Goal: Find specific page/section: Find specific page/section

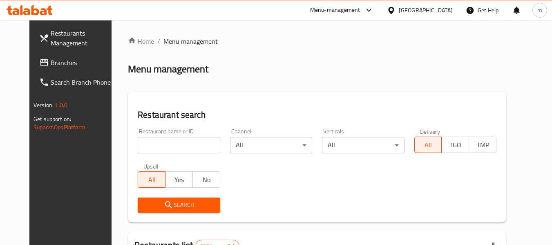
drag, startPoint x: 29, startPoint y: 61, endPoint x: 167, endPoint y: 116, distance: 148.8
click at [51, 61] on span "Branches" at bounding box center [83, 63] width 65 height 10
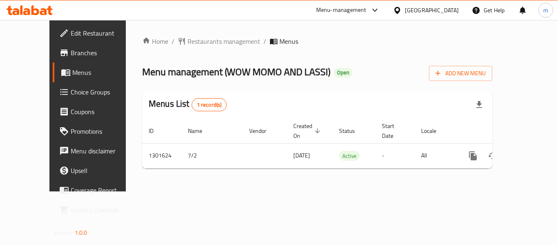
click at [173, 34] on div "Home / Restaurants management / Menus Menu management ( WOW MOMO AND LASSI ) Op…" at bounding box center [317, 105] width 383 height 171
click at [191, 44] on span "Restaurants management" at bounding box center [224, 41] width 73 height 10
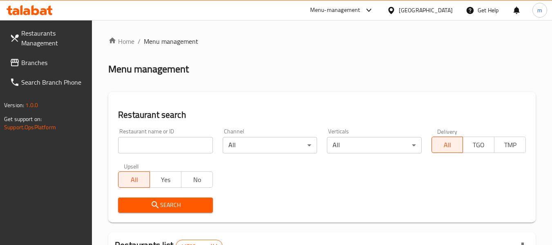
click at [121, 149] on input "search" at bounding box center [165, 145] width 94 height 16
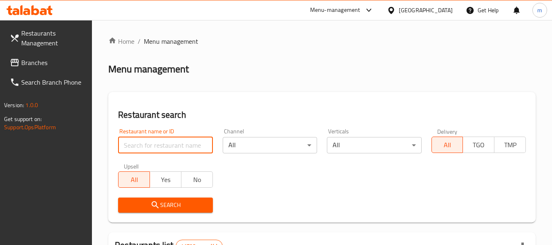
paste input "701518"
type input "701518"
click at [177, 145] on input "701518" at bounding box center [165, 145] width 94 height 16
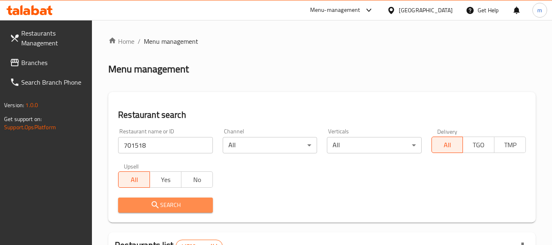
click at [165, 201] on span "Search" at bounding box center [165, 205] width 81 height 10
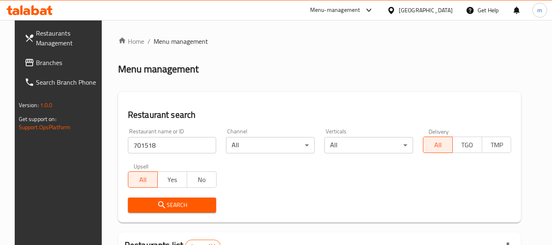
click at [336, 70] on div "Menu management" at bounding box center [319, 69] width 403 height 13
